Goal: Check status: Check status

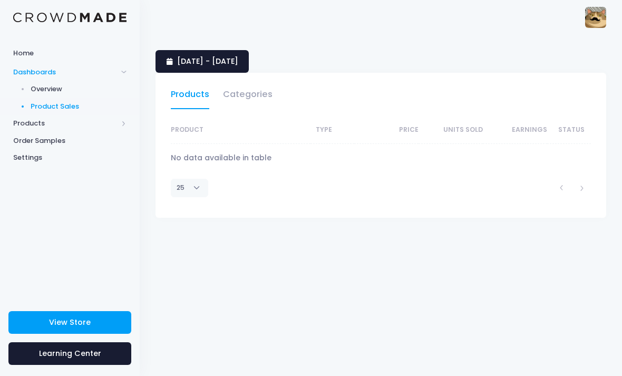
select select "25"
click at [238, 65] on span "22 September 2025 - 22 September 2025" at bounding box center [207, 61] width 61 height 11
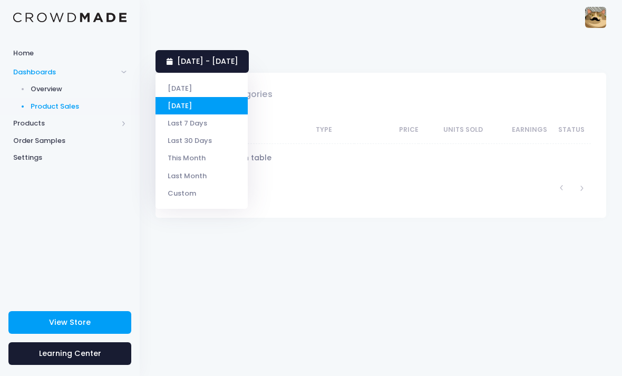
click at [201, 91] on li "Today" at bounding box center [201, 88] width 92 height 17
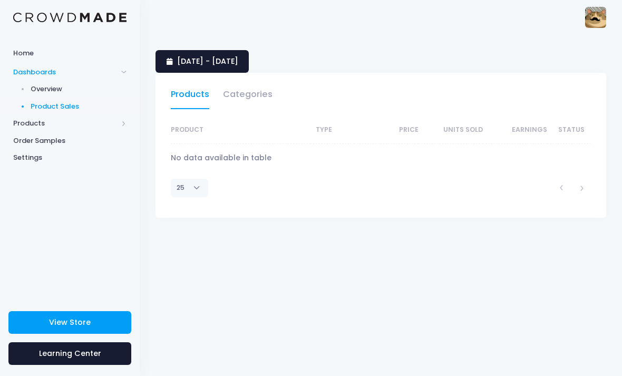
select select "25"
click at [238, 61] on span "23 September 2025 - 23 September 2025" at bounding box center [207, 61] width 61 height 11
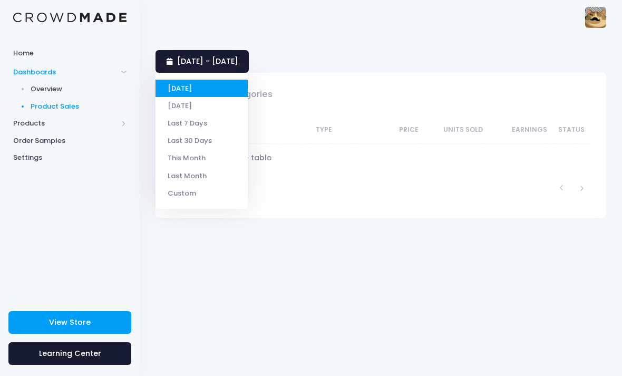
click at [210, 103] on li "[DATE]" at bounding box center [201, 105] width 92 height 17
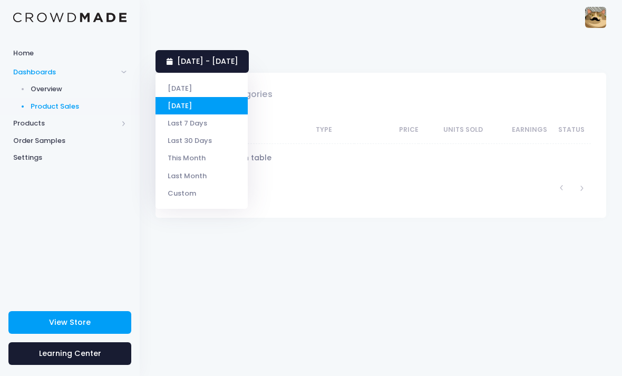
select select "25"
click at [215, 119] on li "Last 7 Days" at bounding box center [201, 122] width 92 height 17
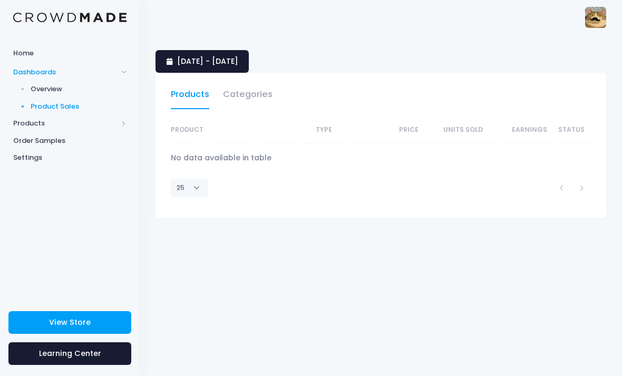
select select "25"
